Goal: Check status

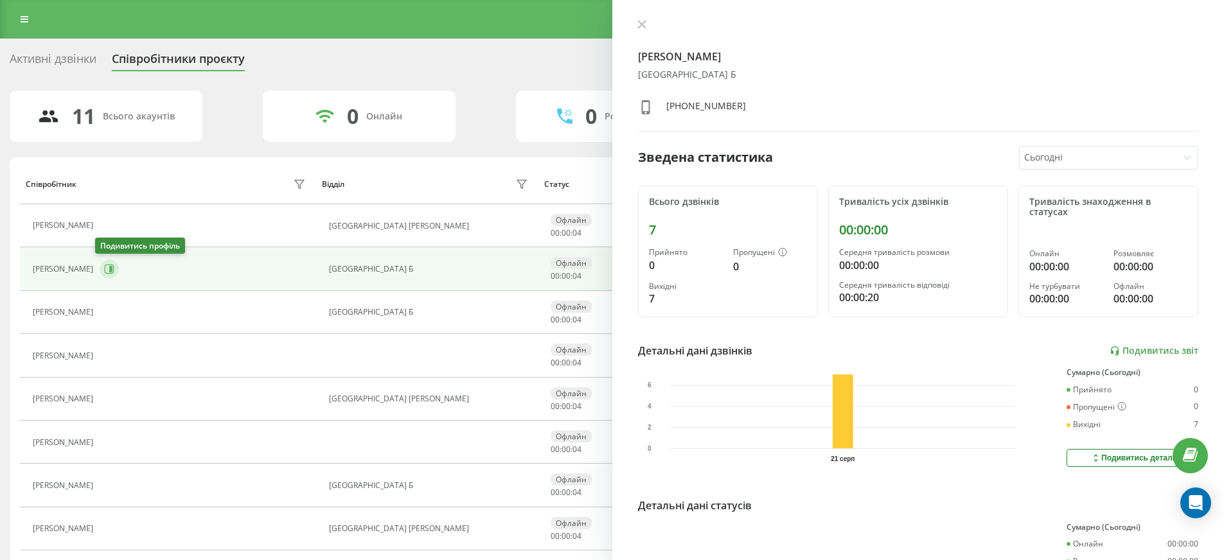
click at [108, 270] on icon at bounding box center [109, 269] width 10 height 10
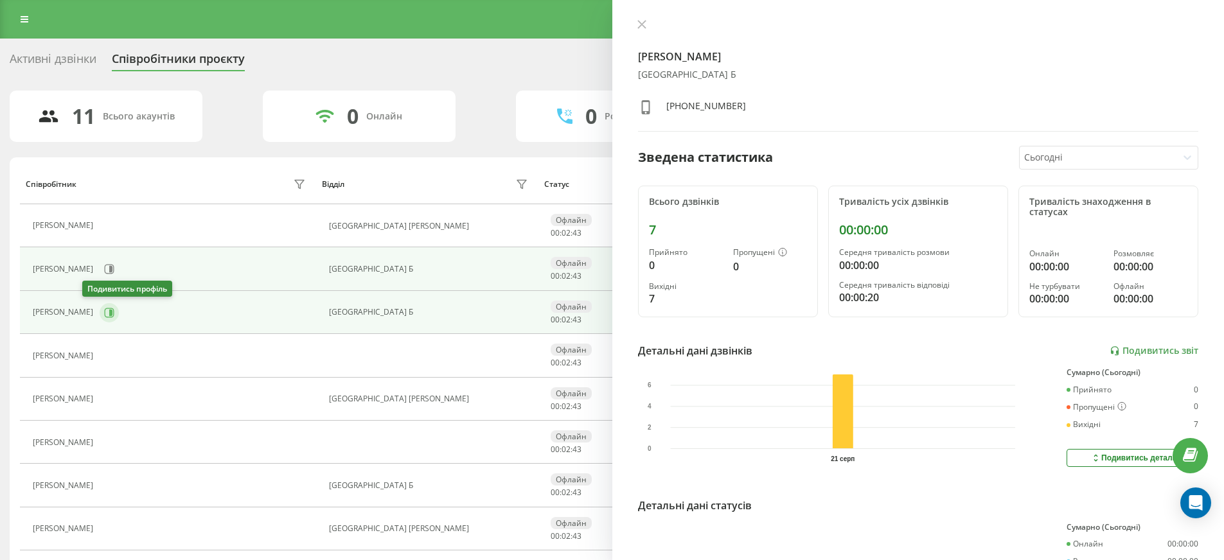
click at [105, 308] on icon at bounding box center [110, 313] width 10 height 10
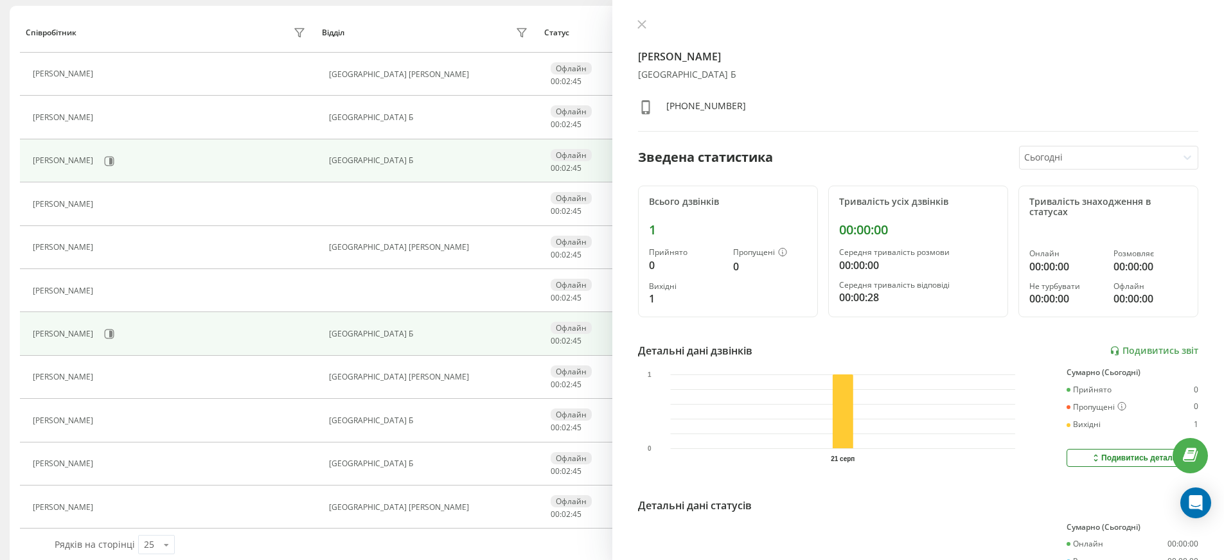
scroll to position [168, 0]
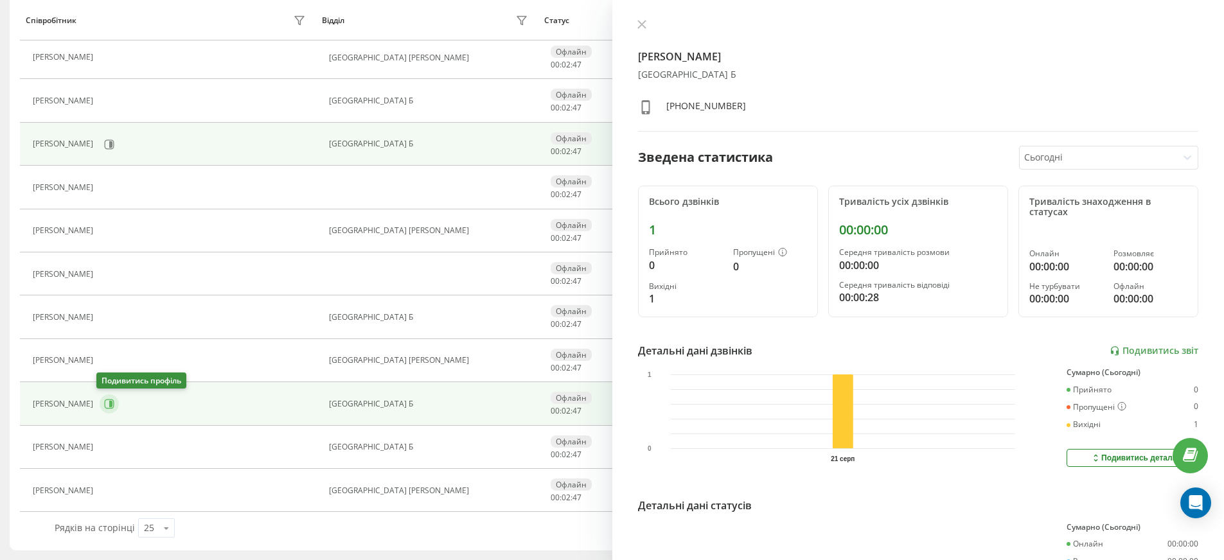
click at [104, 405] on icon at bounding box center [109, 404] width 10 height 10
